Goal: Task Accomplishment & Management: Manage account settings

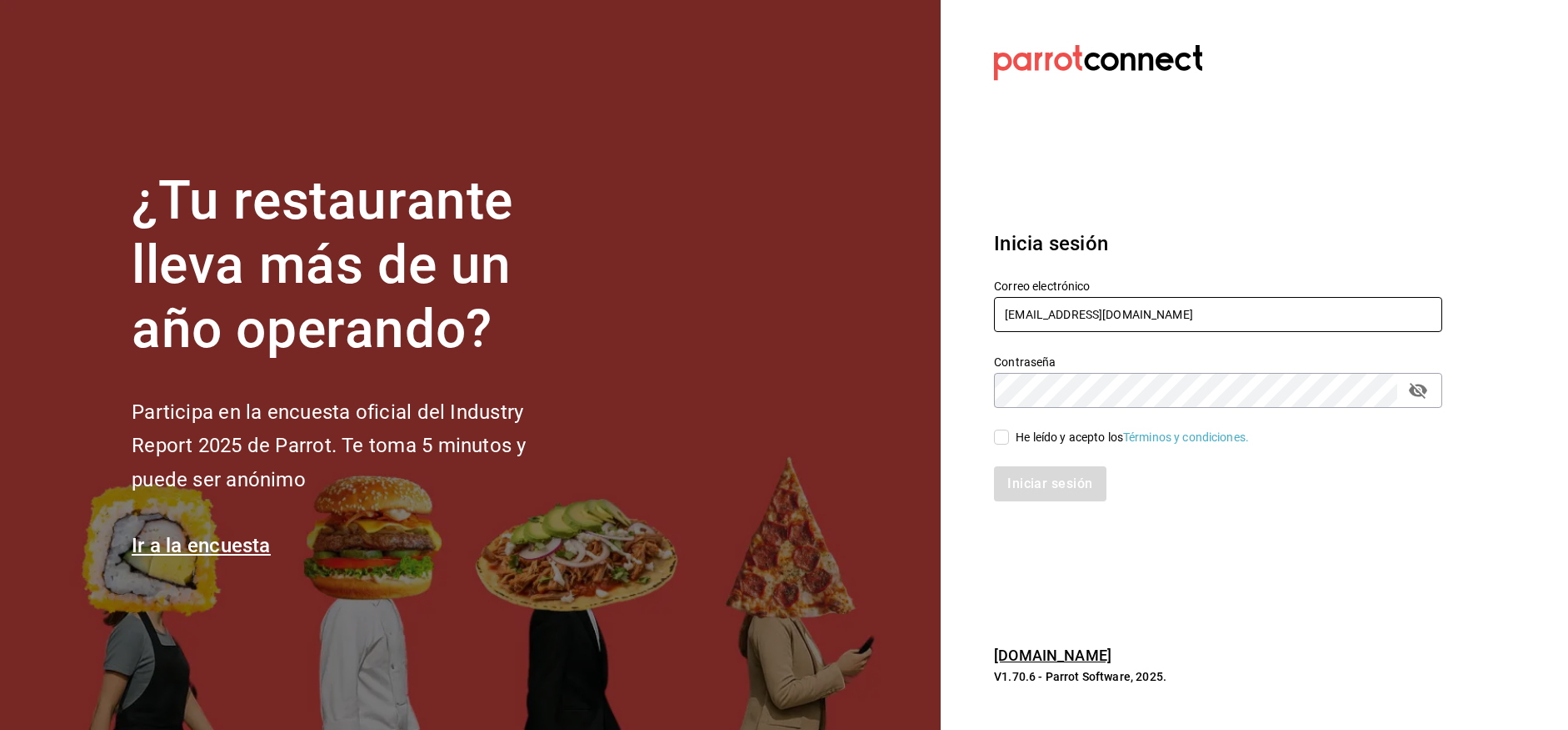
type input "[EMAIL_ADDRESS][DOMAIN_NAME]"
click at [952, 387] on section "Datos incorrectos. Verifica que tu Correo o Contraseña estén bien escritos. Ini…" at bounding box center [1212, 365] width 542 height 730
drag, startPoint x: 1000, startPoint y: 435, endPoint x: 1056, endPoint y: 470, distance: 66.0
click at [1004, 435] on input "He leído y acepto los Términos y condiciones." at bounding box center [1001, 437] width 15 height 15
checkbox input "true"
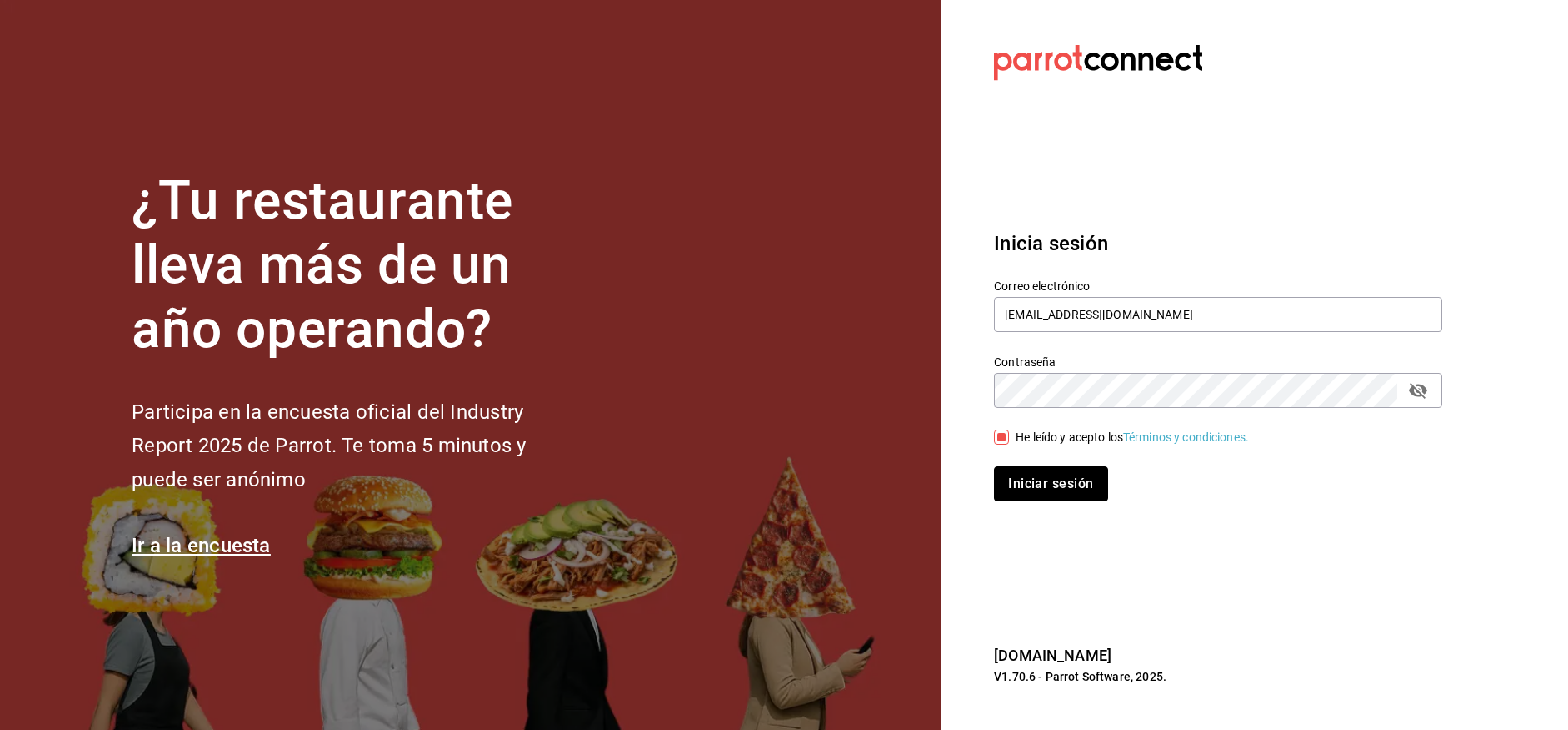
click at [1080, 491] on button "Iniciar sesión" at bounding box center [1051, 484] width 114 height 35
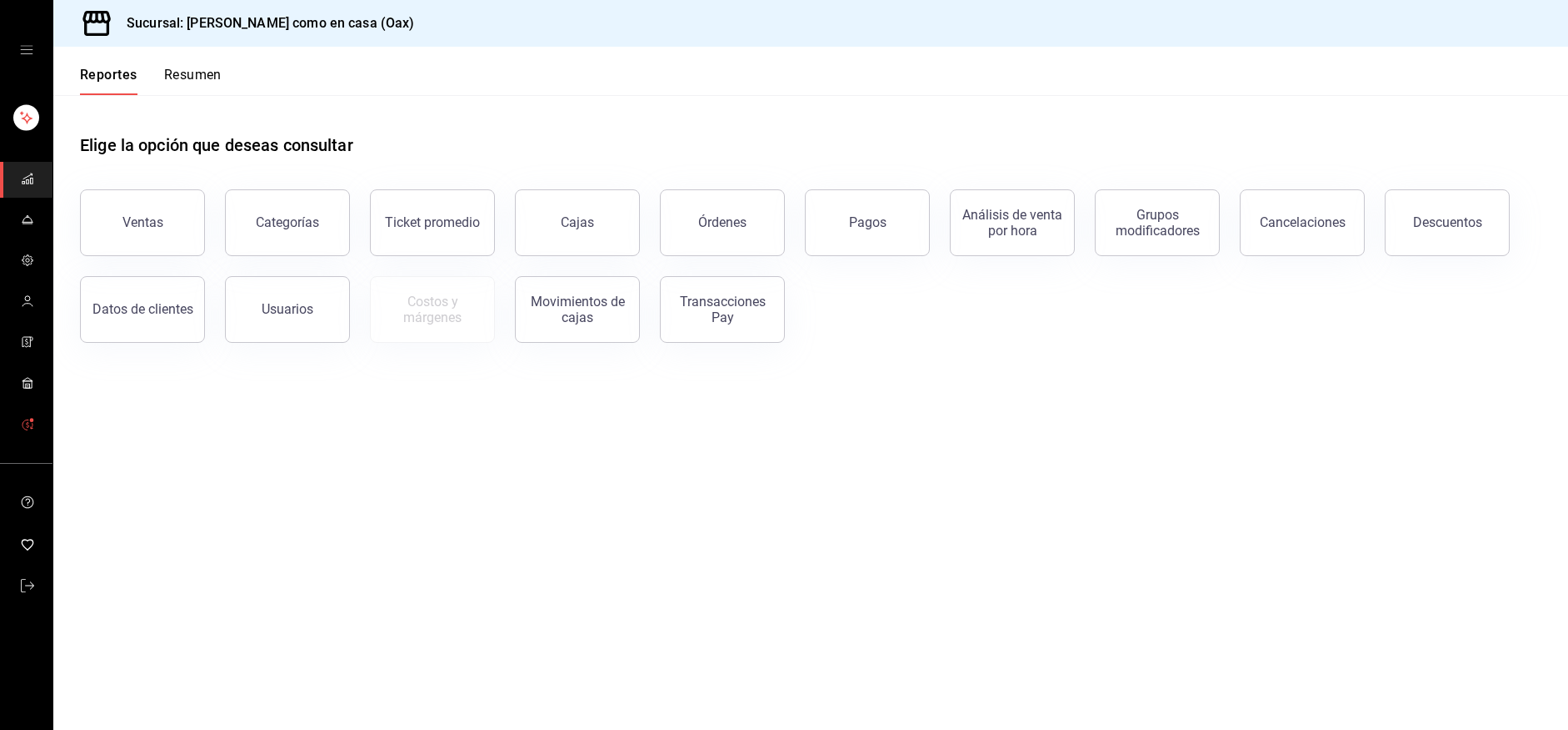
click at [28, 431] on span "mailbox folders" at bounding box center [27, 425] width 13 height 22
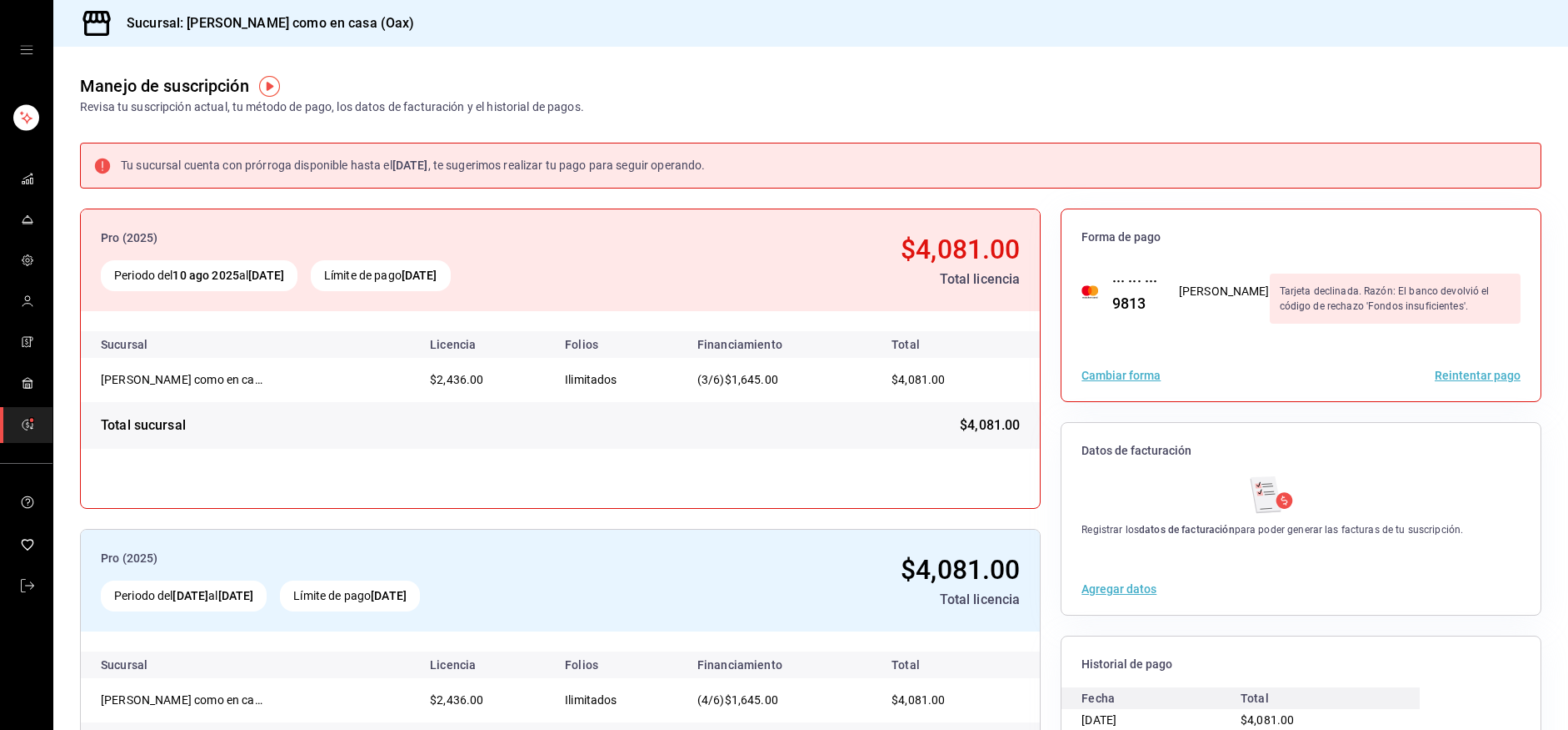
click at [24, 51] on icon "open drawer" at bounding box center [26, 50] width 13 height 13
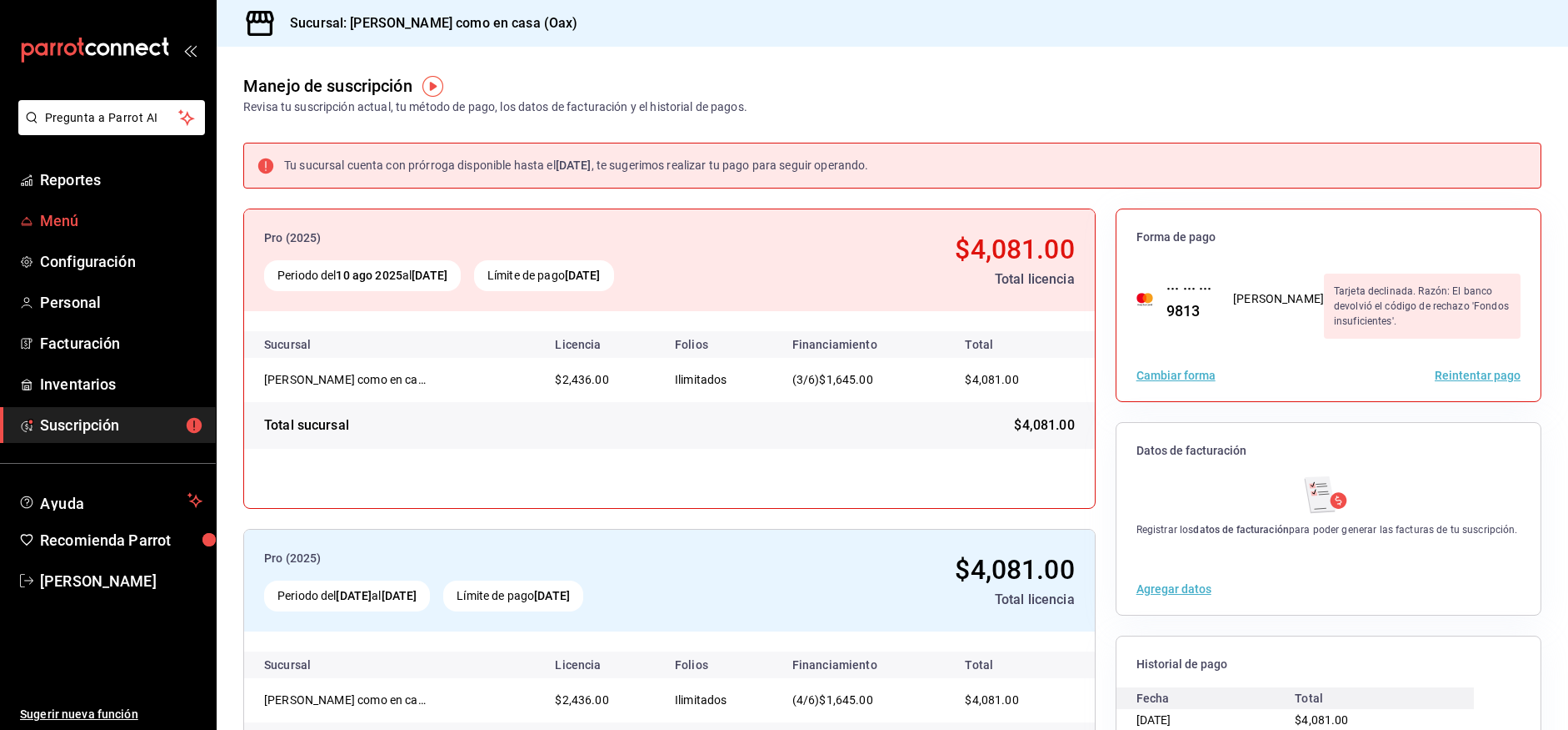
click at [51, 225] on span "Menú" at bounding box center [121, 221] width 163 height 22
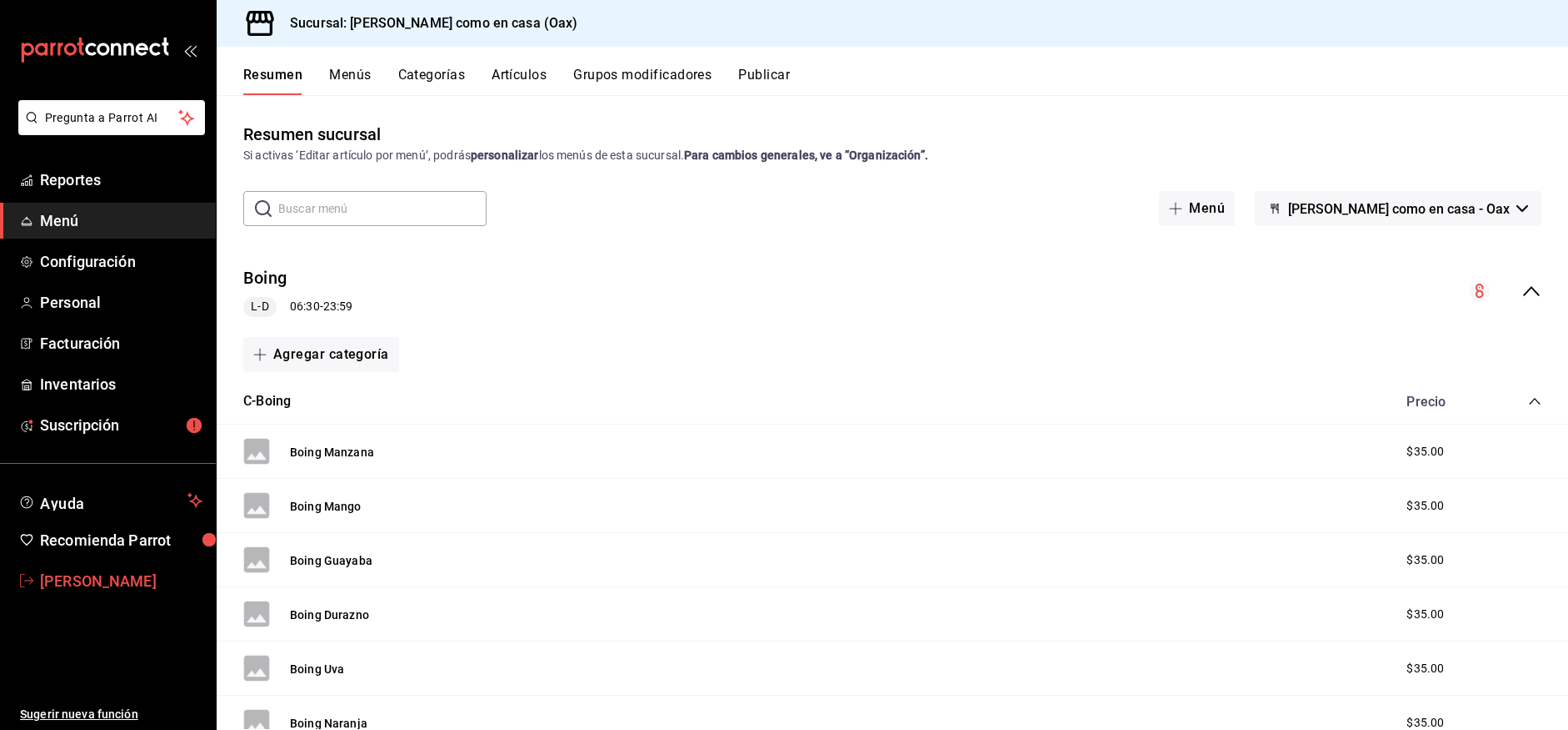
click at [97, 585] on span "Victor Vargas" at bounding box center [121, 581] width 163 height 22
